Goal: Task Accomplishment & Management: Manage account settings

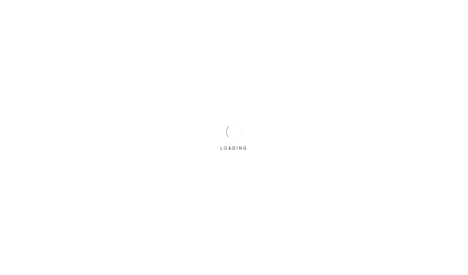
click at [360, 38] on div "LOADING" at bounding box center [234, 137] width 468 height 275
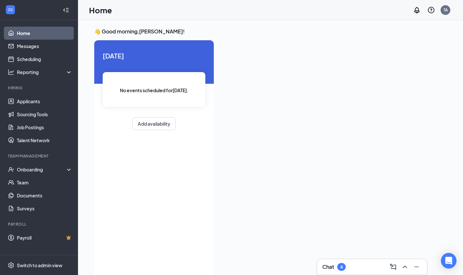
click at [35, 172] on div "Onboarding" at bounding box center [42, 169] width 50 height 7
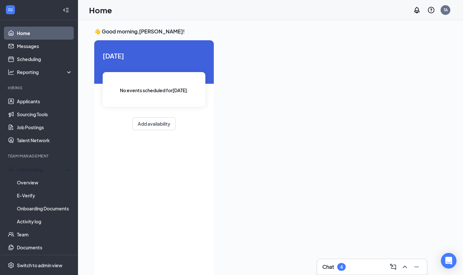
click at [34, 183] on link "Overview" at bounding box center [45, 182] width 56 height 13
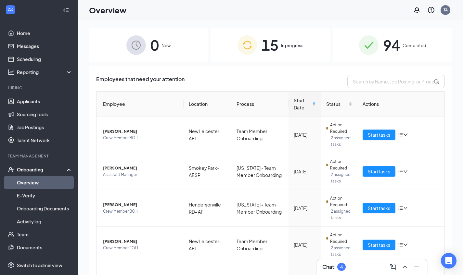
click at [295, 47] on span "In progress" at bounding box center [292, 45] width 22 height 7
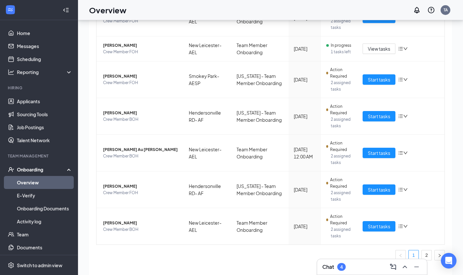
scroll to position [29, 0]
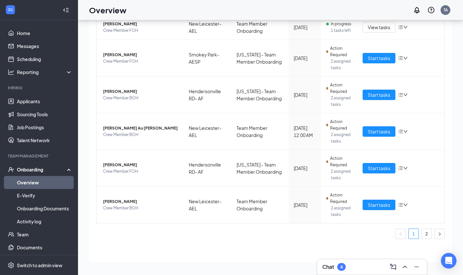
click at [343, 270] on div "4" at bounding box center [341, 268] width 3 height 6
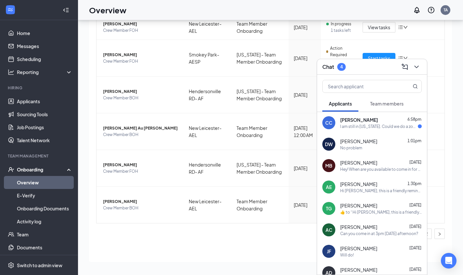
click at [417, 67] on icon "ChevronDown" at bounding box center [417, 67] width 8 height 8
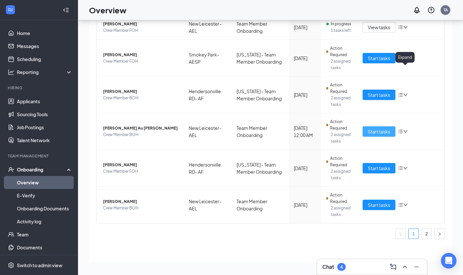
click at [379, 132] on span "Start tasks" at bounding box center [379, 131] width 22 height 7
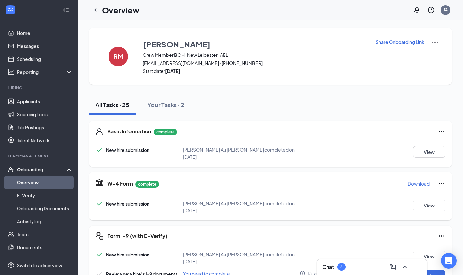
click at [97, 7] on icon "ChevronLeft" at bounding box center [96, 10] width 8 height 8
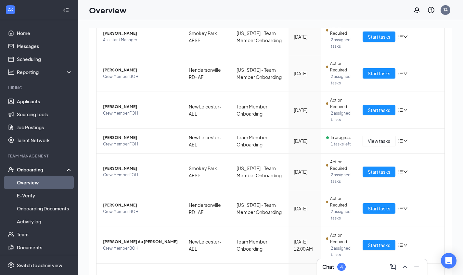
scroll to position [136, 0]
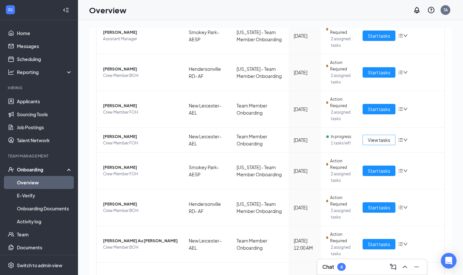
click at [376, 142] on span "View tasks" at bounding box center [379, 140] width 22 height 7
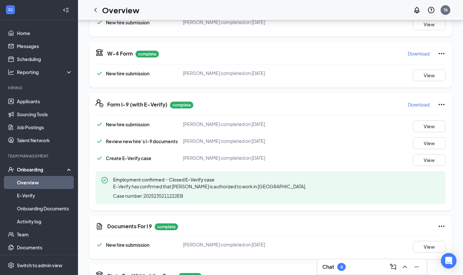
scroll to position [128, 0]
click at [416, 80] on button "View" at bounding box center [429, 76] width 33 height 12
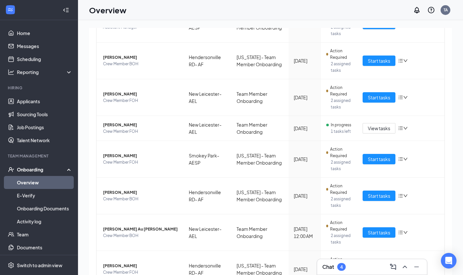
scroll to position [145, 0]
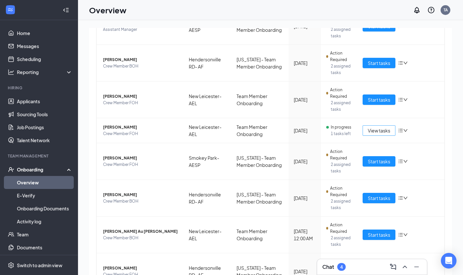
click at [384, 127] on button "View tasks" at bounding box center [379, 131] width 33 height 10
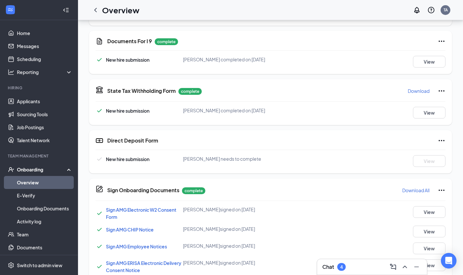
scroll to position [317, 0]
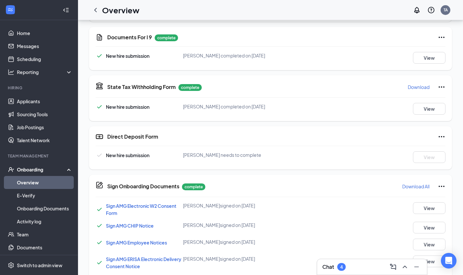
click at [96, 8] on icon "ChevronLeft" at bounding box center [96, 10] width 8 height 8
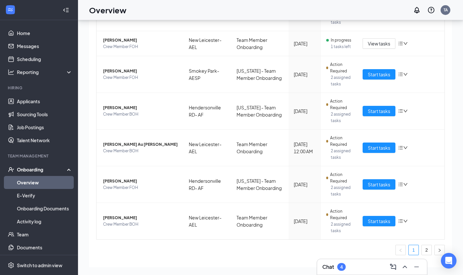
scroll to position [210, 0]
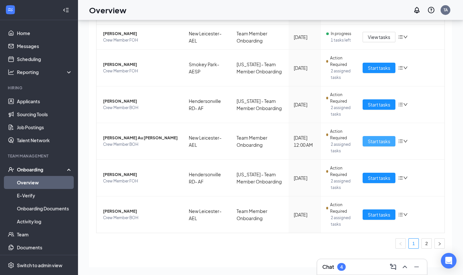
click at [381, 140] on span "Start tasks" at bounding box center [379, 141] width 22 height 7
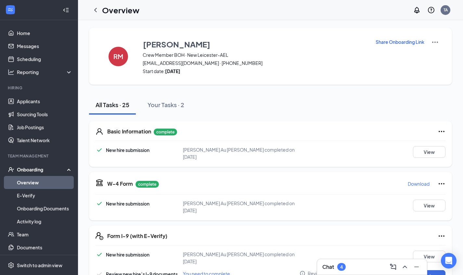
scroll to position [45, 0]
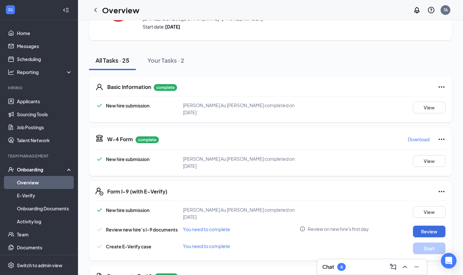
click at [96, 10] on icon "ChevronLeft" at bounding box center [96, 10] width 8 height 8
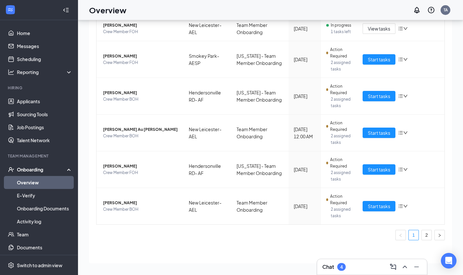
scroll to position [25, 0]
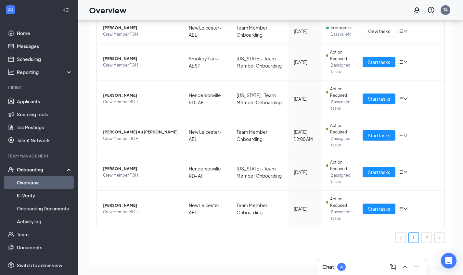
click at [423, 236] on link "2" at bounding box center [427, 238] width 10 height 10
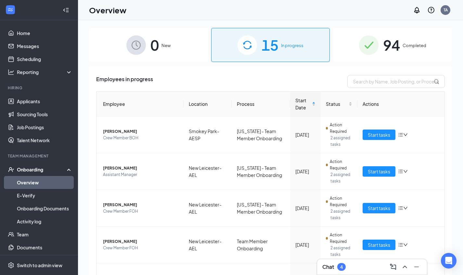
scroll to position [47, 0]
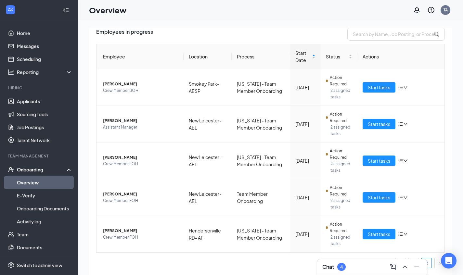
click at [342, 271] on div "4" at bounding box center [342, 267] width 8 height 8
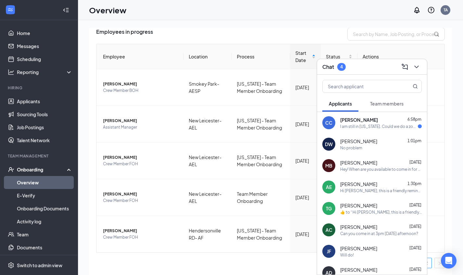
click at [396, 123] on div "[PERSON_NAME] 6:58pm" at bounding box center [381, 120] width 82 height 7
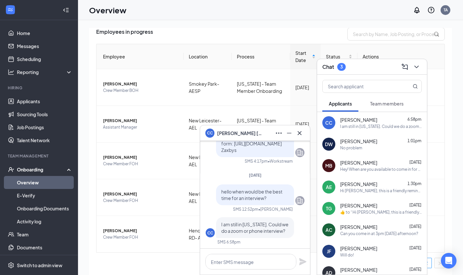
scroll to position [0, 0]
click at [298, 138] on div "CC [PERSON_NAME]" at bounding box center [255, 134] width 110 height 16
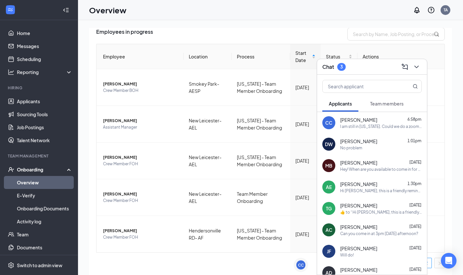
click at [305, 263] on div "CC" at bounding box center [301, 265] width 9 height 9
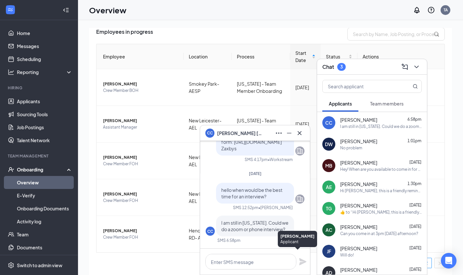
click at [300, 132] on icon "Cross" at bounding box center [300, 133] width 4 height 4
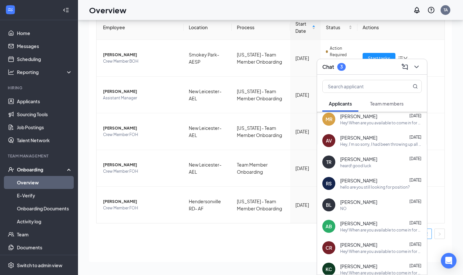
scroll to position [1242, 0]
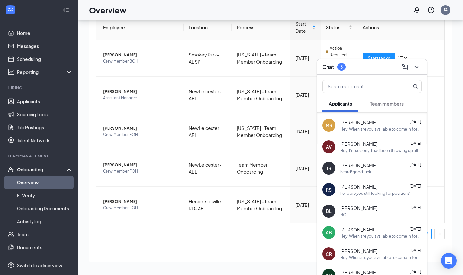
click at [339, 104] on span "Applicants" at bounding box center [340, 104] width 23 height 6
click at [398, 104] on span "Team members" at bounding box center [386, 104] width 33 height 6
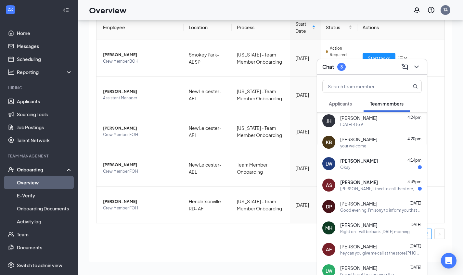
scroll to position [19, 0]
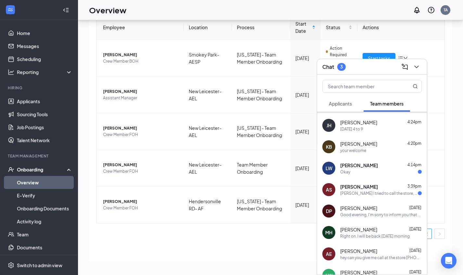
click at [399, 171] on div "Okay" at bounding box center [381, 172] width 82 height 6
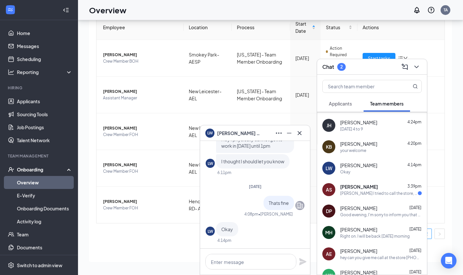
click at [301, 132] on icon "Cross" at bounding box center [300, 133] width 8 height 8
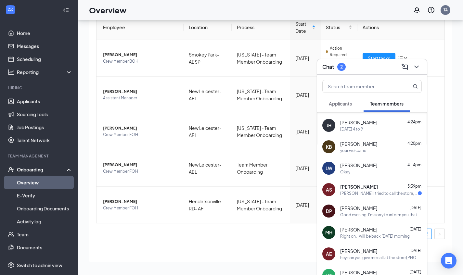
click at [388, 197] on div "AS [PERSON_NAME] 3:39pm [PERSON_NAME] tried to call the store, my dad is in the…" at bounding box center [372, 189] width 110 height 21
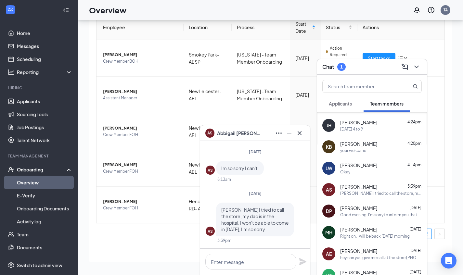
click at [300, 133] on icon "Cross" at bounding box center [300, 133] width 8 height 8
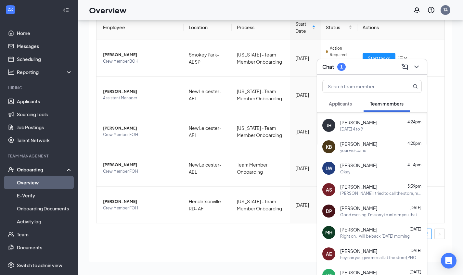
scroll to position [0, 0]
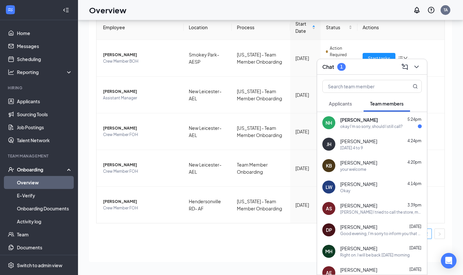
click at [388, 123] on div "[PERSON_NAME] 5:24pm okay I'm so sorry, should I still call?" at bounding box center [381, 123] width 82 height 13
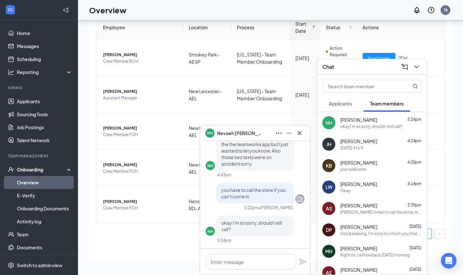
click at [299, 130] on icon "Cross" at bounding box center [300, 133] width 8 height 8
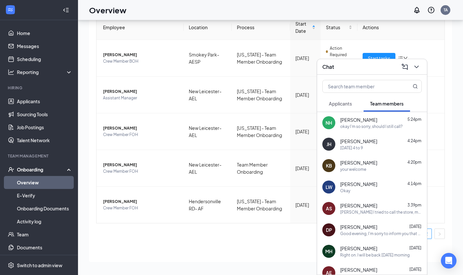
click at [424, 66] on div "Chat" at bounding box center [372, 67] width 110 height 16
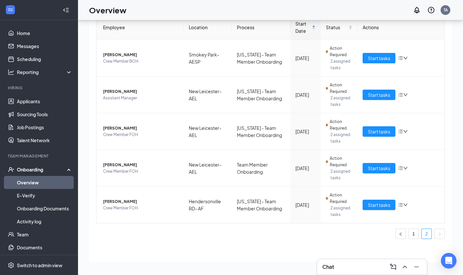
click at [409, 234] on link "1" at bounding box center [414, 234] width 10 height 10
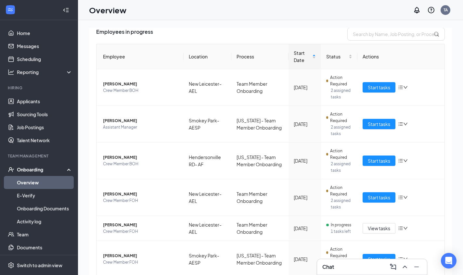
click at [102, 14] on h1 "Overview" at bounding box center [107, 10] width 37 height 11
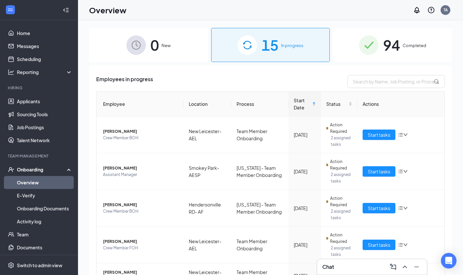
click at [173, 250] on span "Crew Member FOH" at bounding box center [140, 248] width 75 height 7
